Goal: Task Accomplishment & Management: Use online tool/utility

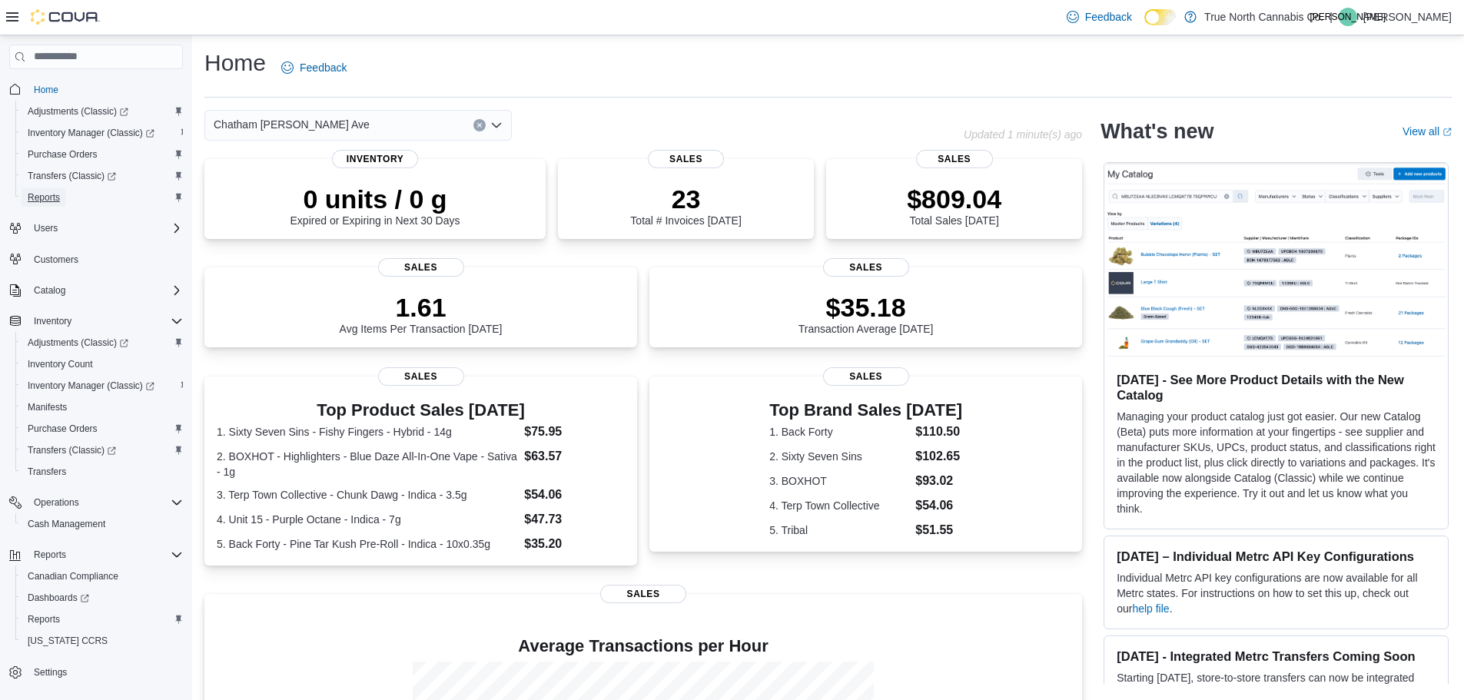
click at [51, 196] on span "Reports" at bounding box center [44, 197] width 32 height 12
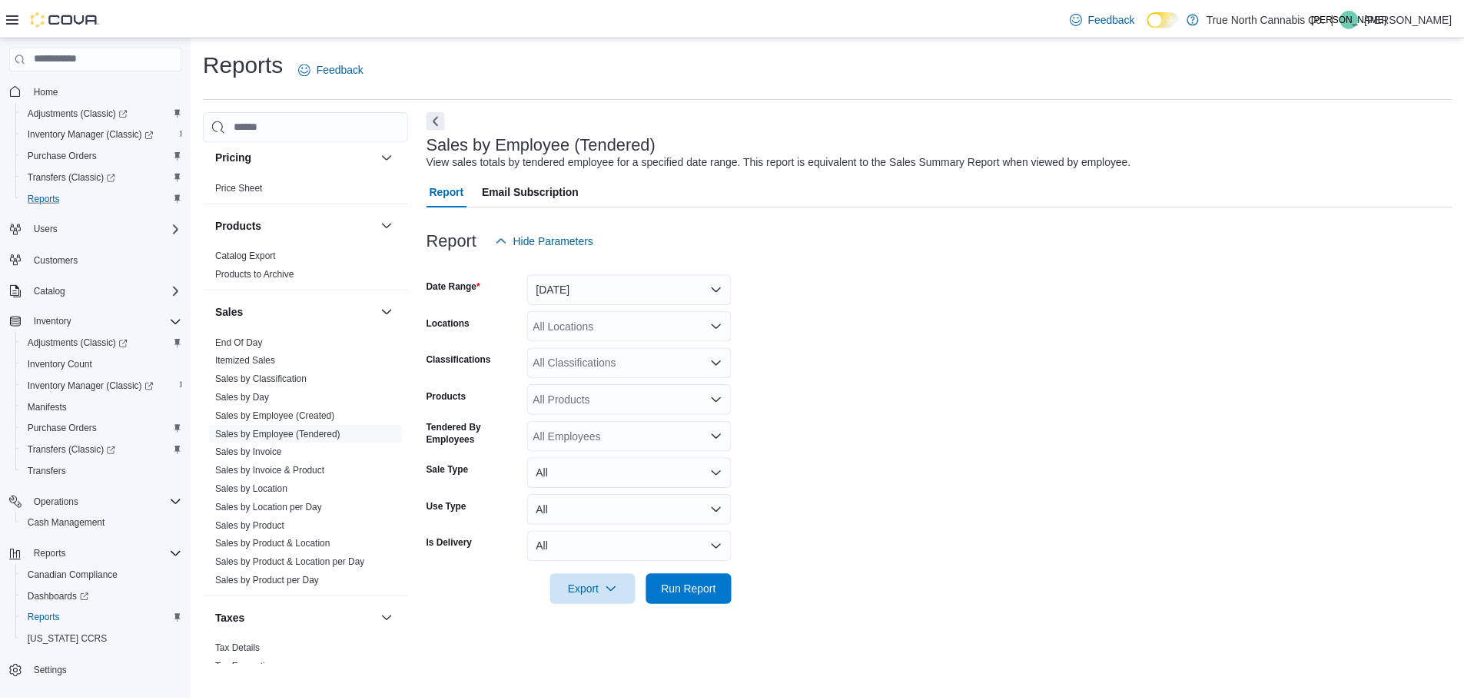
scroll to position [957, 0]
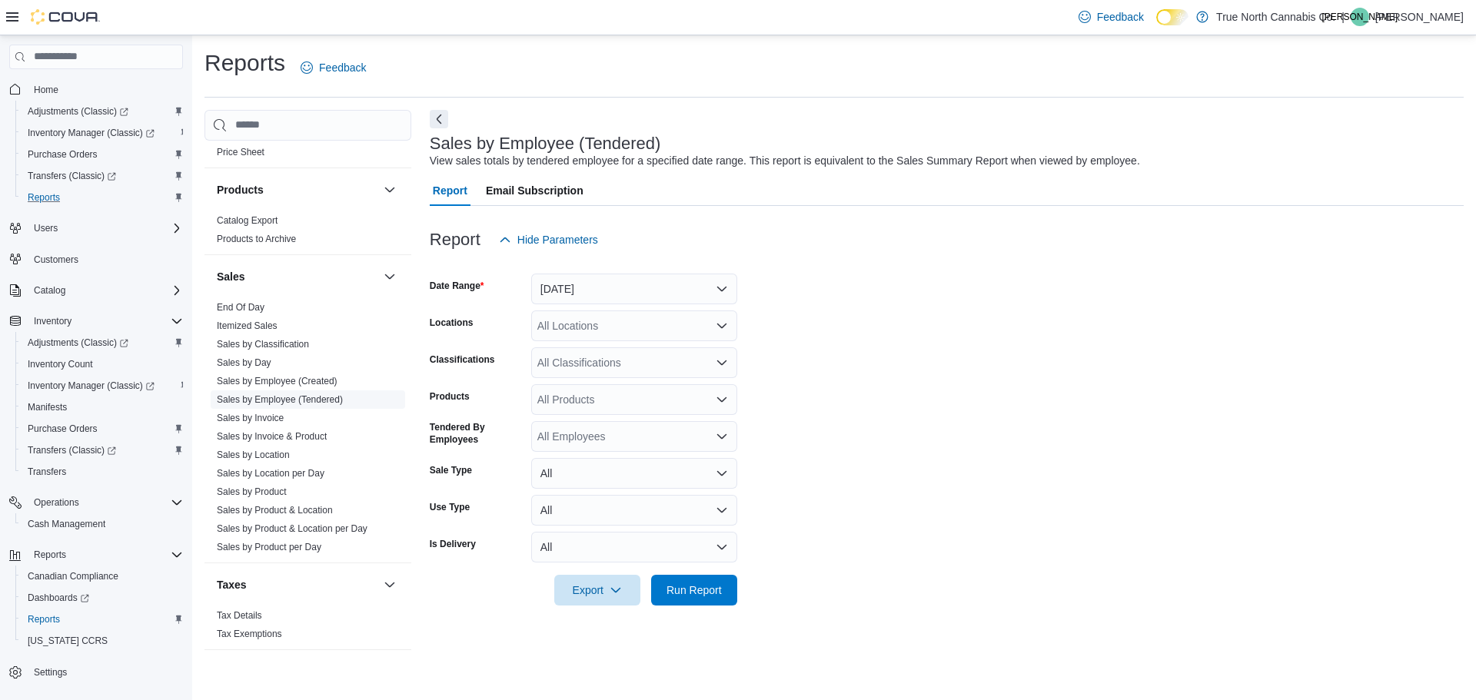
click at [287, 403] on link "Sales by Employee (Tendered)" at bounding box center [280, 399] width 126 height 11
click at [595, 284] on button "[DATE]" at bounding box center [634, 289] width 206 height 31
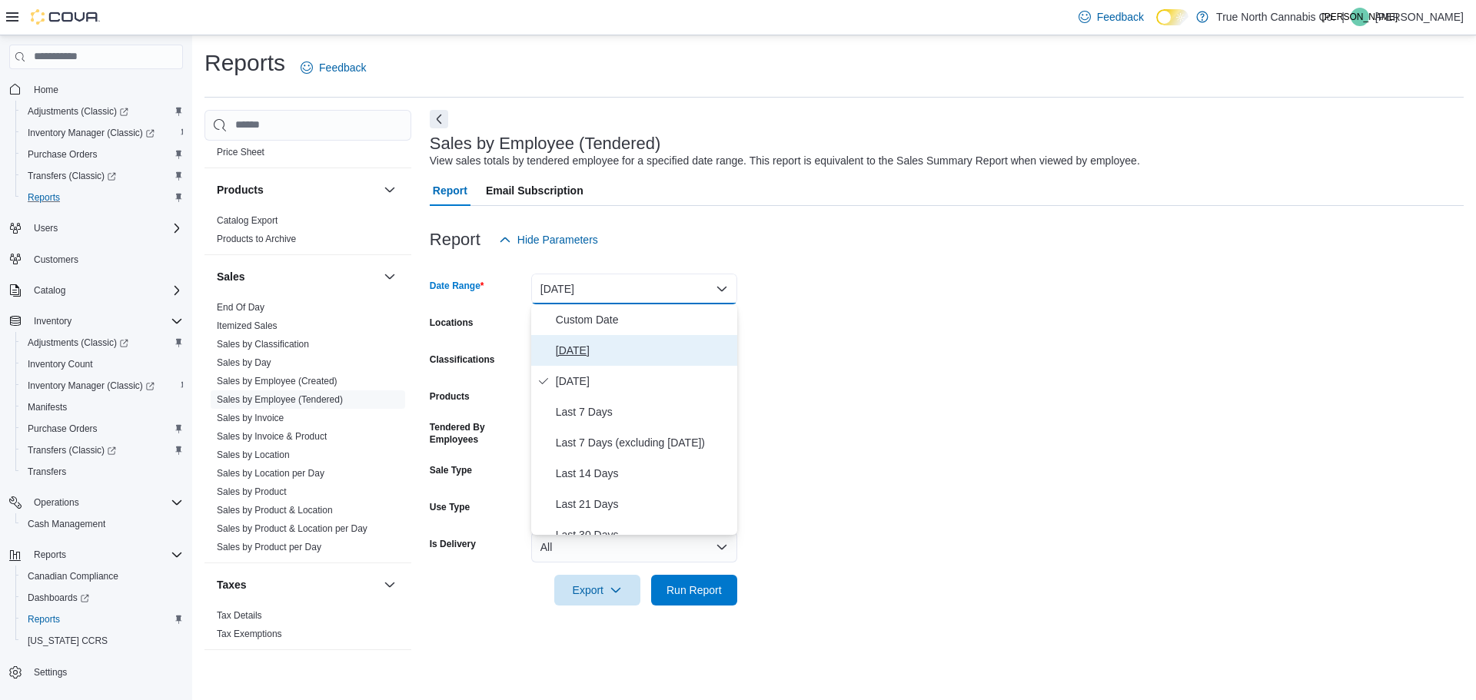
click at [618, 346] on span "[DATE]" at bounding box center [643, 350] width 175 height 18
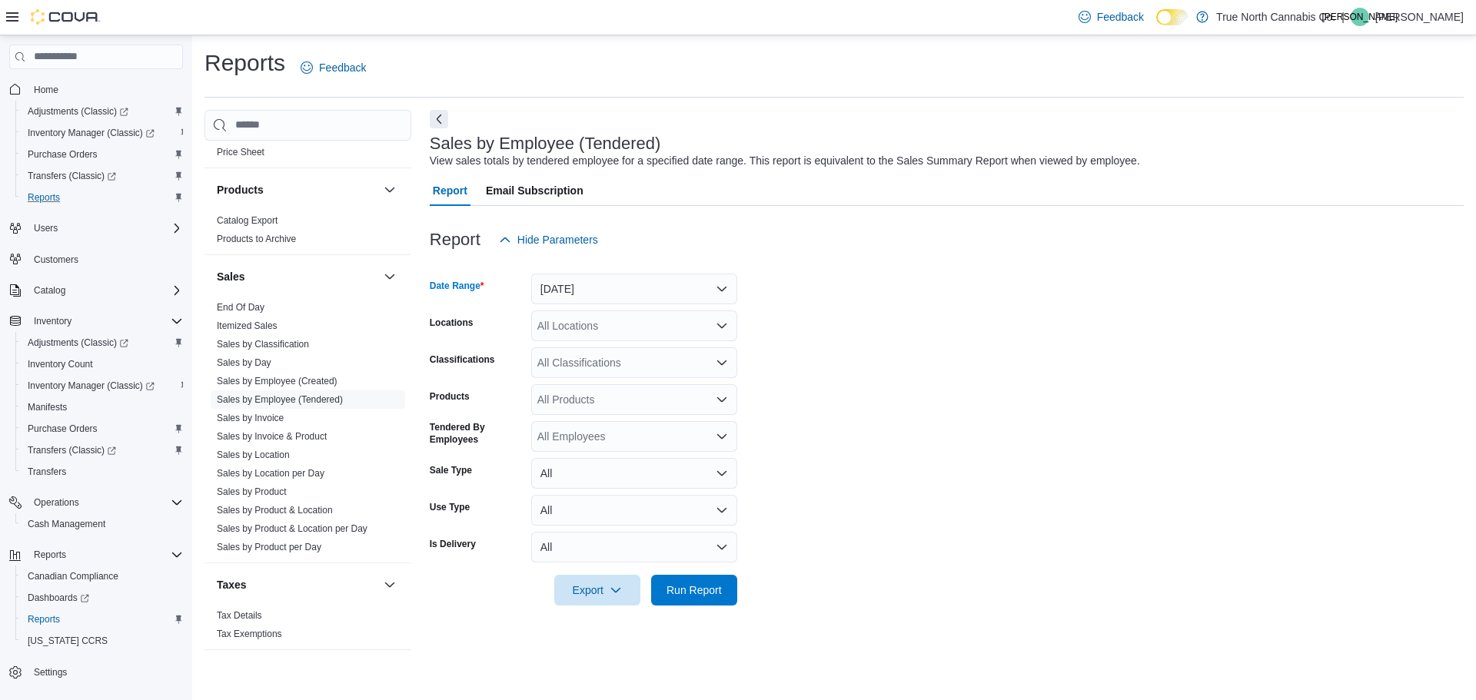
click at [600, 334] on div "All Locations" at bounding box center [634, 326] width 206 height 31
type input "***"
click at [627, 351] on span "Chatham [PERSON_NAME] Ave" at bounding box center [642, 351] width 156 height 15
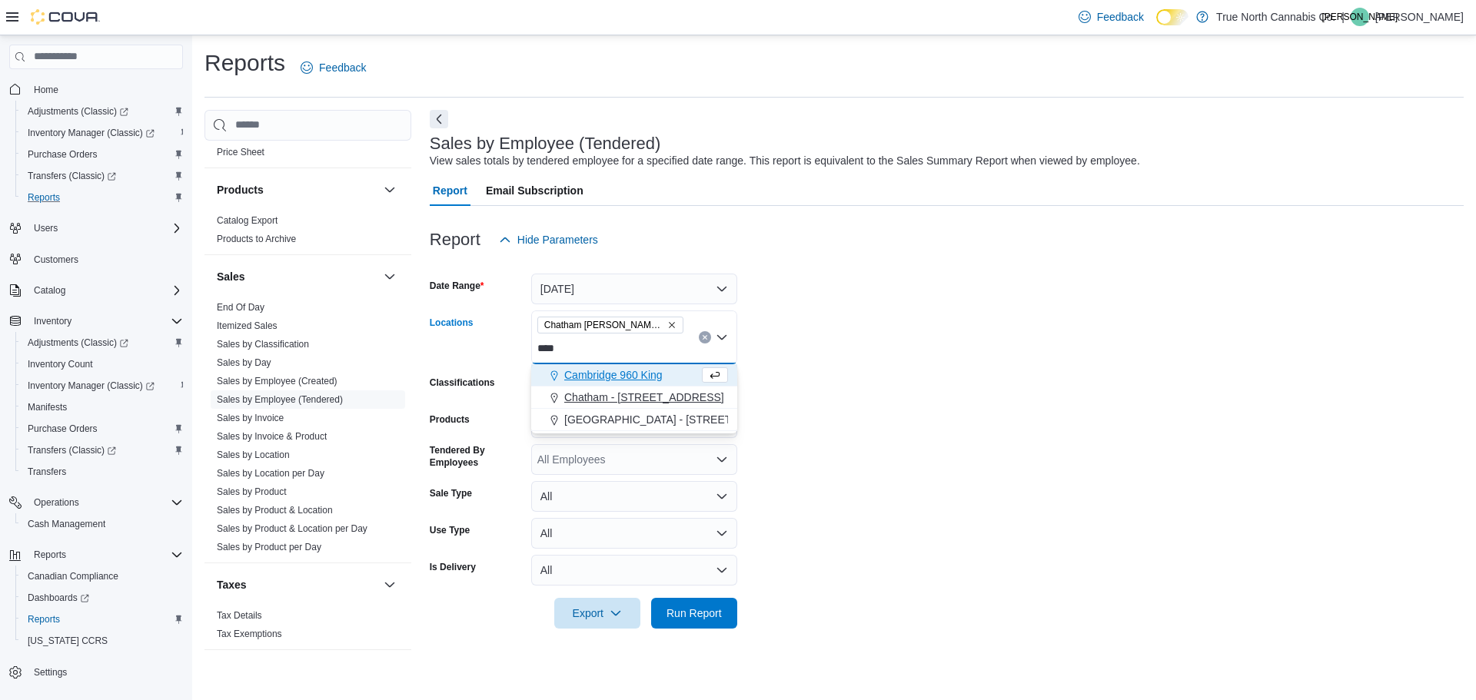
type input "****"
click at [623, 397] on span "Chatham - [STREET_ADDRESS]" at bounding box center [644, 397] width 160 height 15
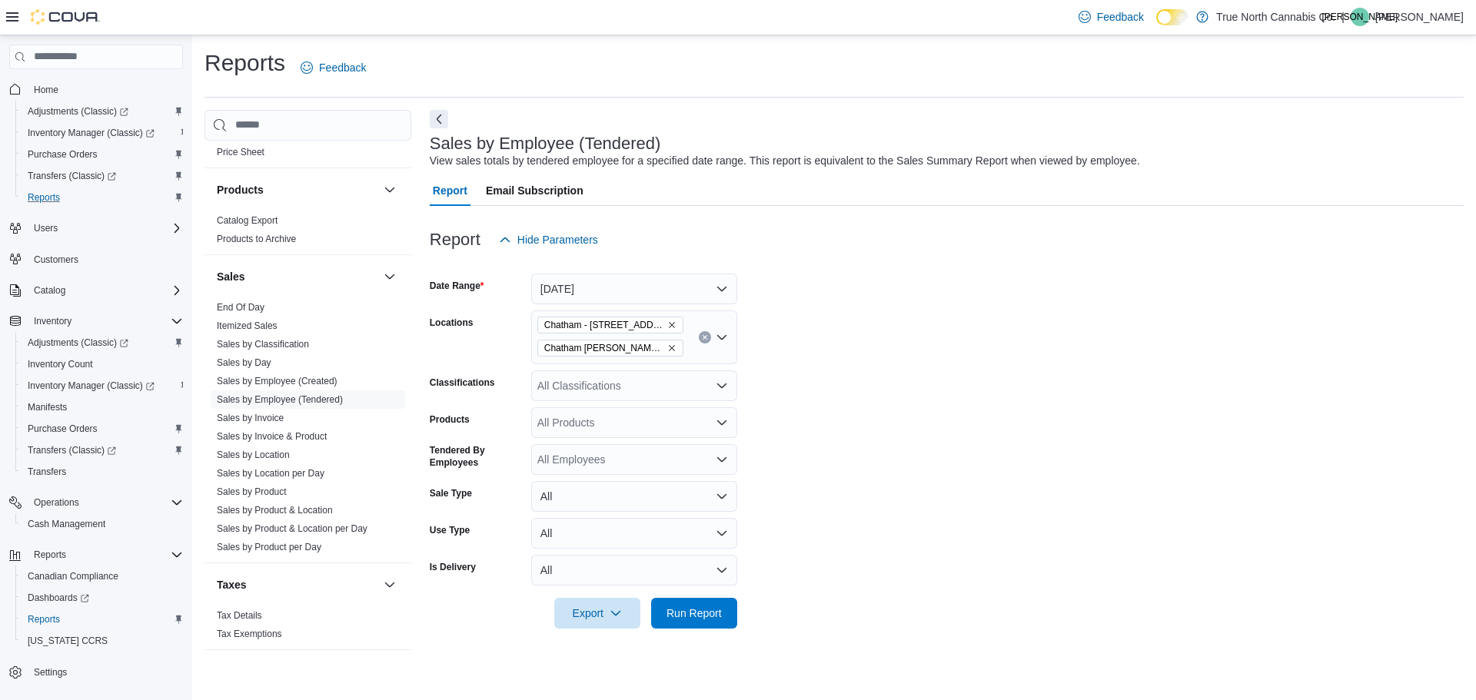
click at [916, 412] on form "Date Range [DATE] Locations [GEOGRAPHIC_DATA] - [STREET_ADDRESS] [PERSON_NAME] …" at bounding box center [947, 442] width 1034 height 374
click at [700, 616] on span "Run Report" at bounding box center [694, 612] width 55 height 15
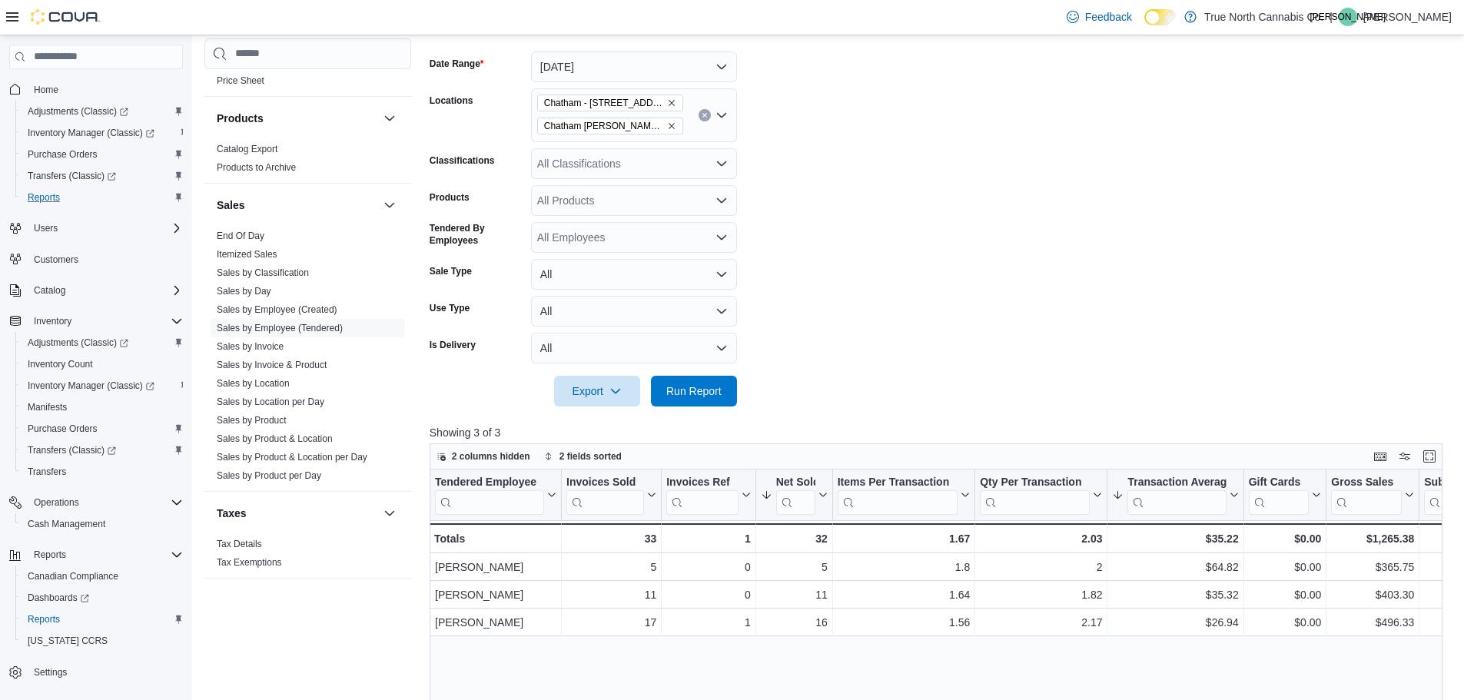
scroll to position [231, 0]
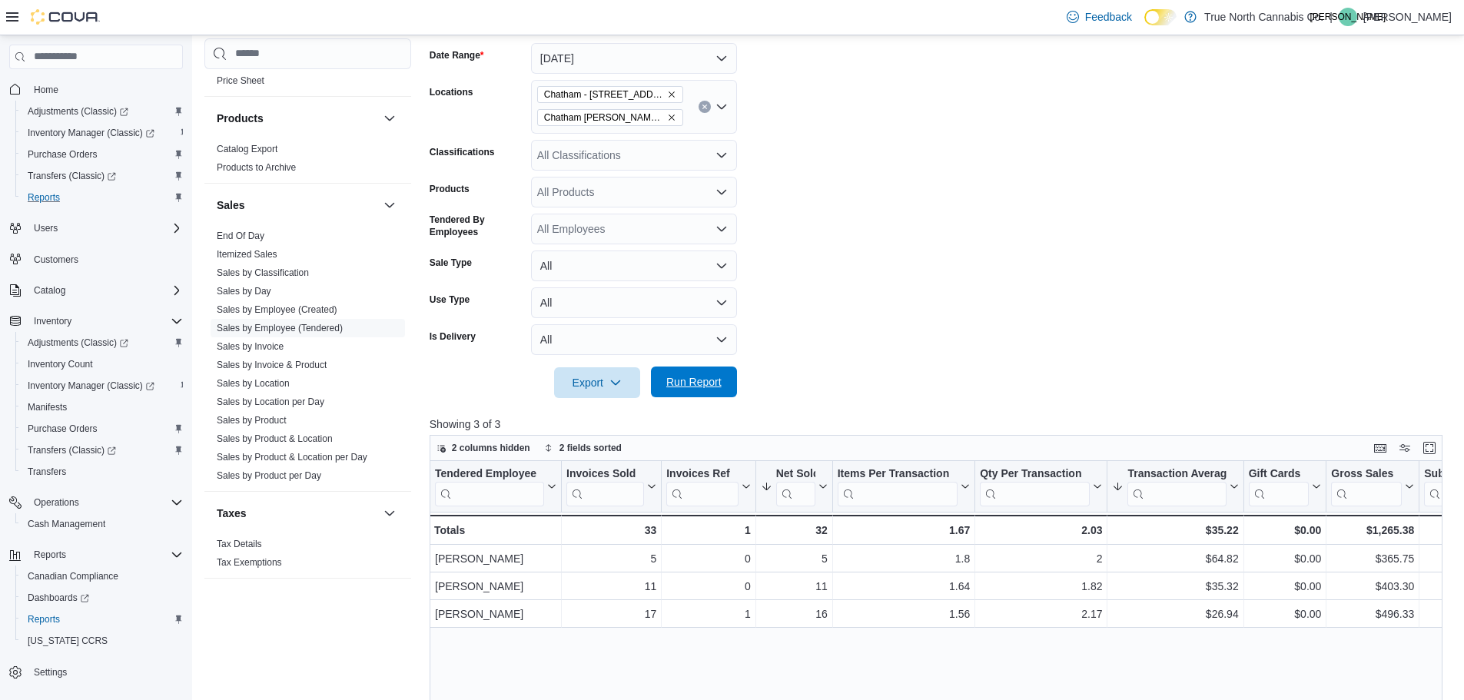
click at [712, 384] on span "Run Report" at bounding box center [694, 381] width 55 height 15
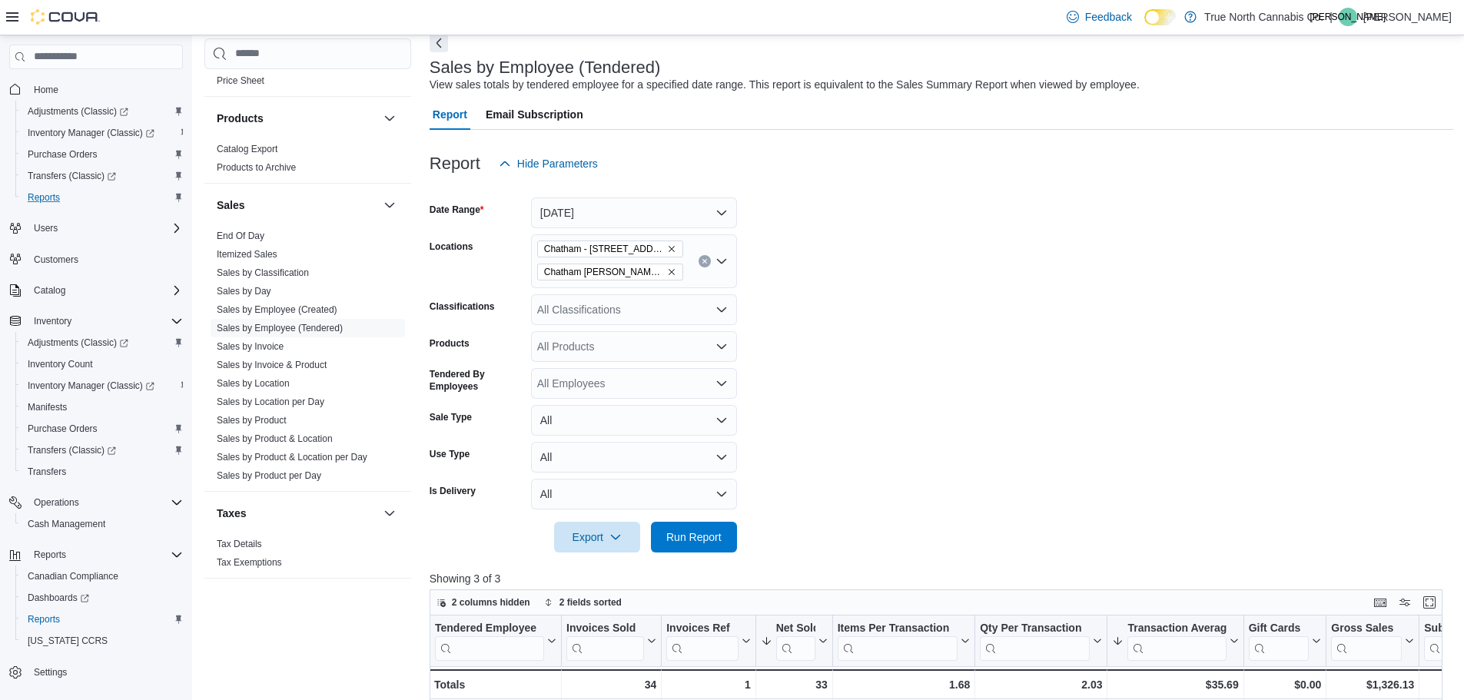
scroll to position [0, 0]
